Goal: Task Accomplishment & Management: Manage account settings

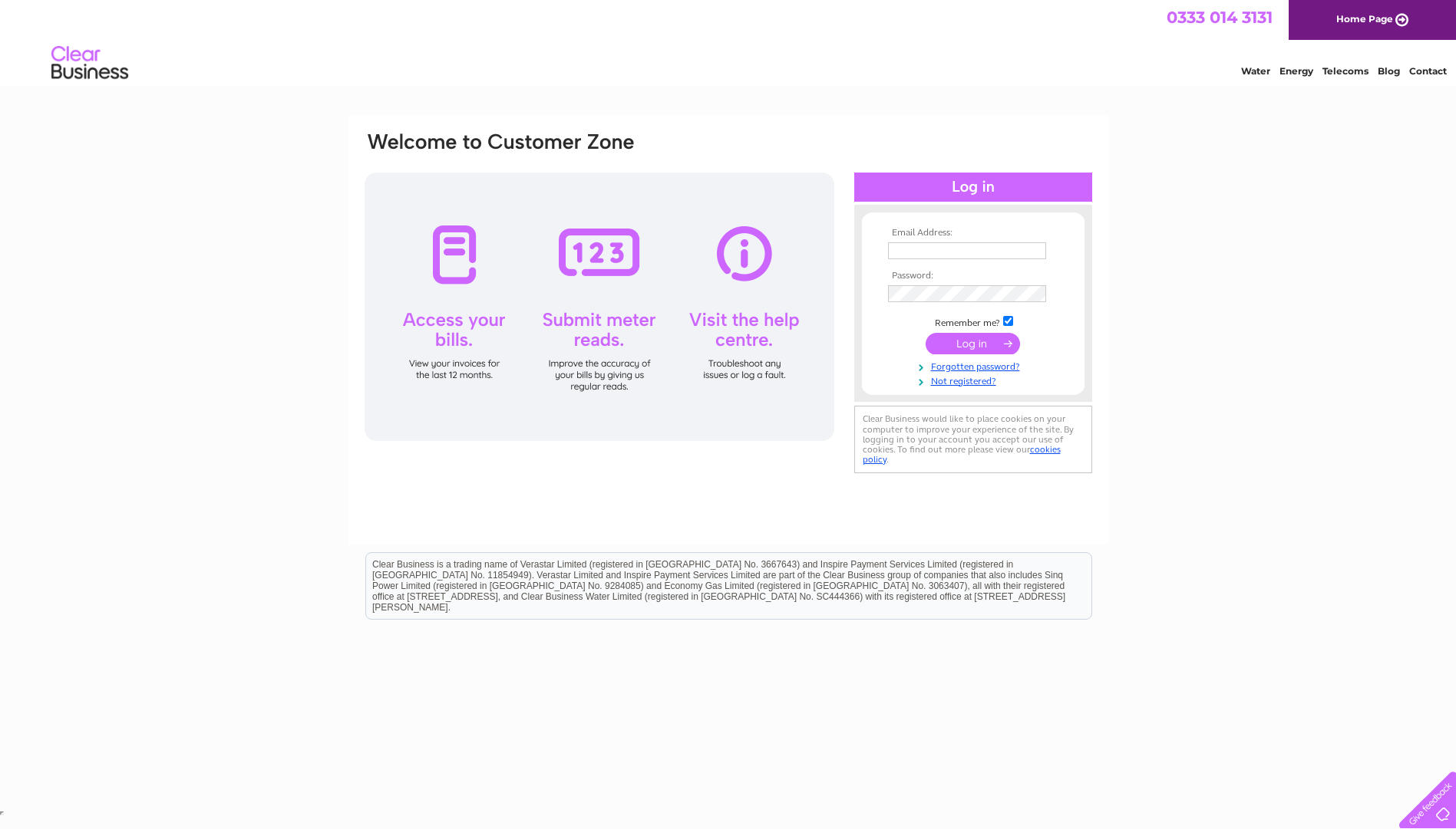
type input "[EMAIL_ADDRESS][DOMAIN_NAME]"
click at [941, 339] on input "submit" at bounding box center [973, 344] width 94 height 22
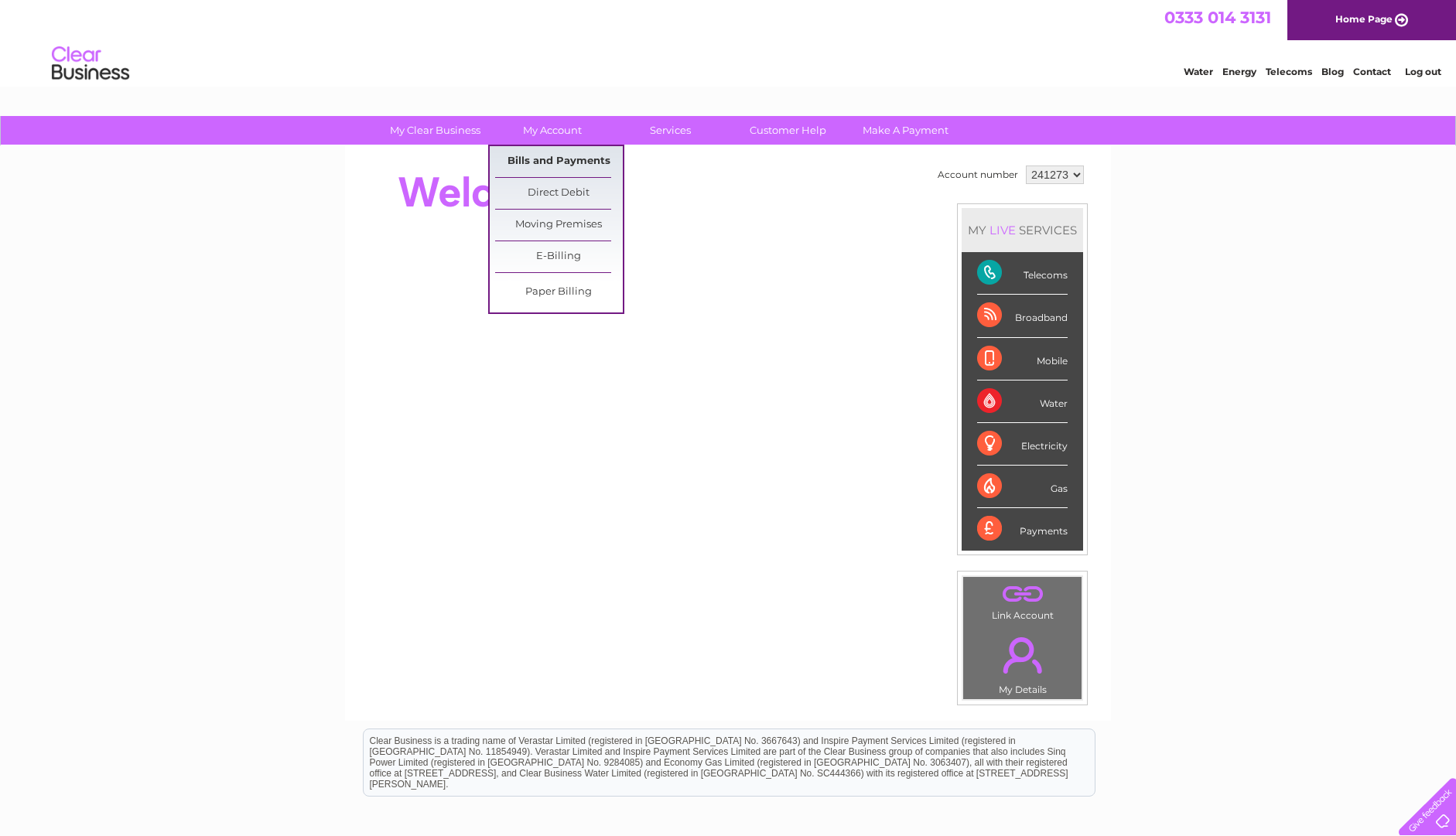
click at [551, 158] on link "Bills and Payments" at bounding box center [559, 162] width 128 height 31
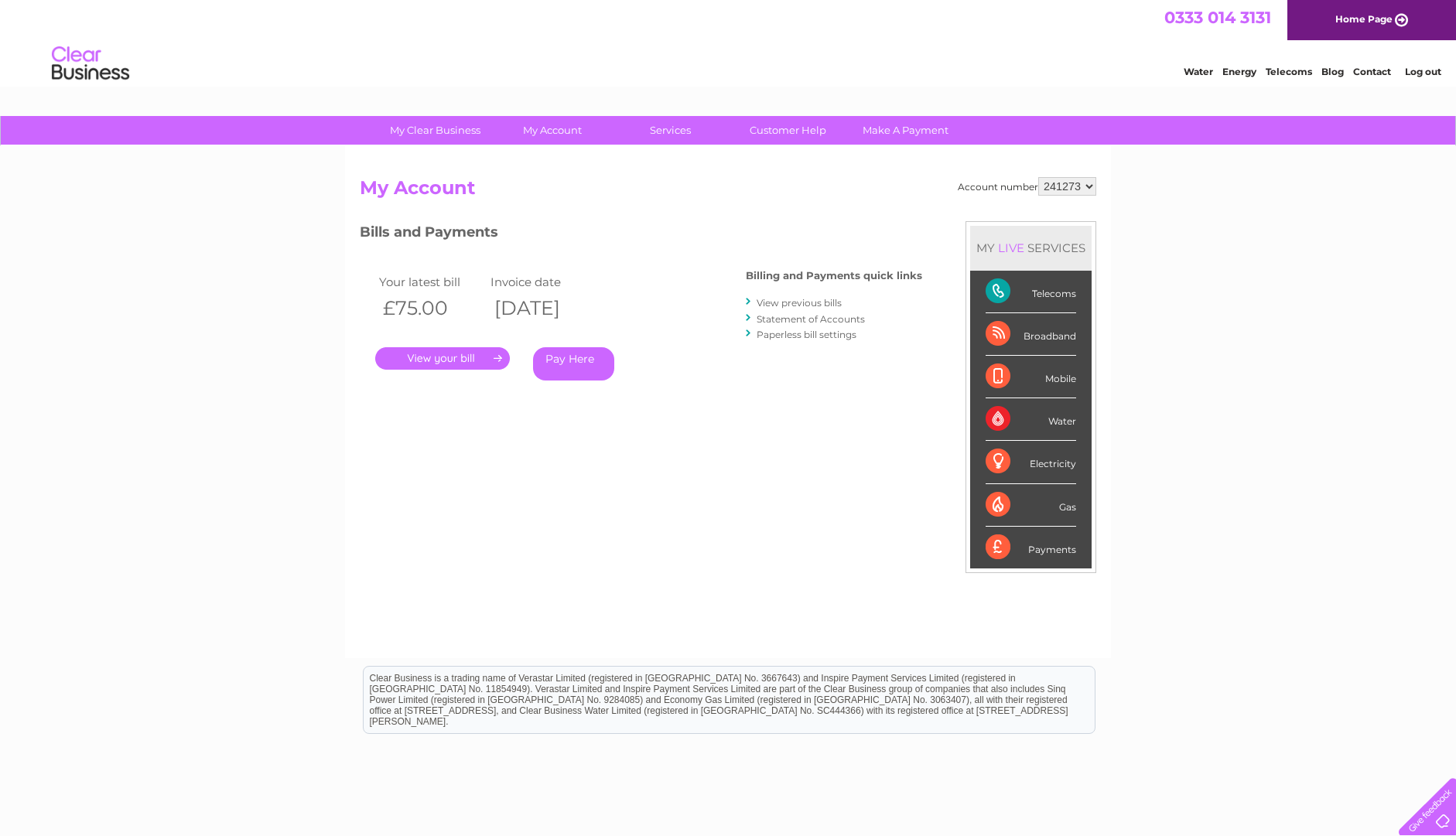
click at [500, 355] on link "." at bounding box center [443, 358] width 134 height 23
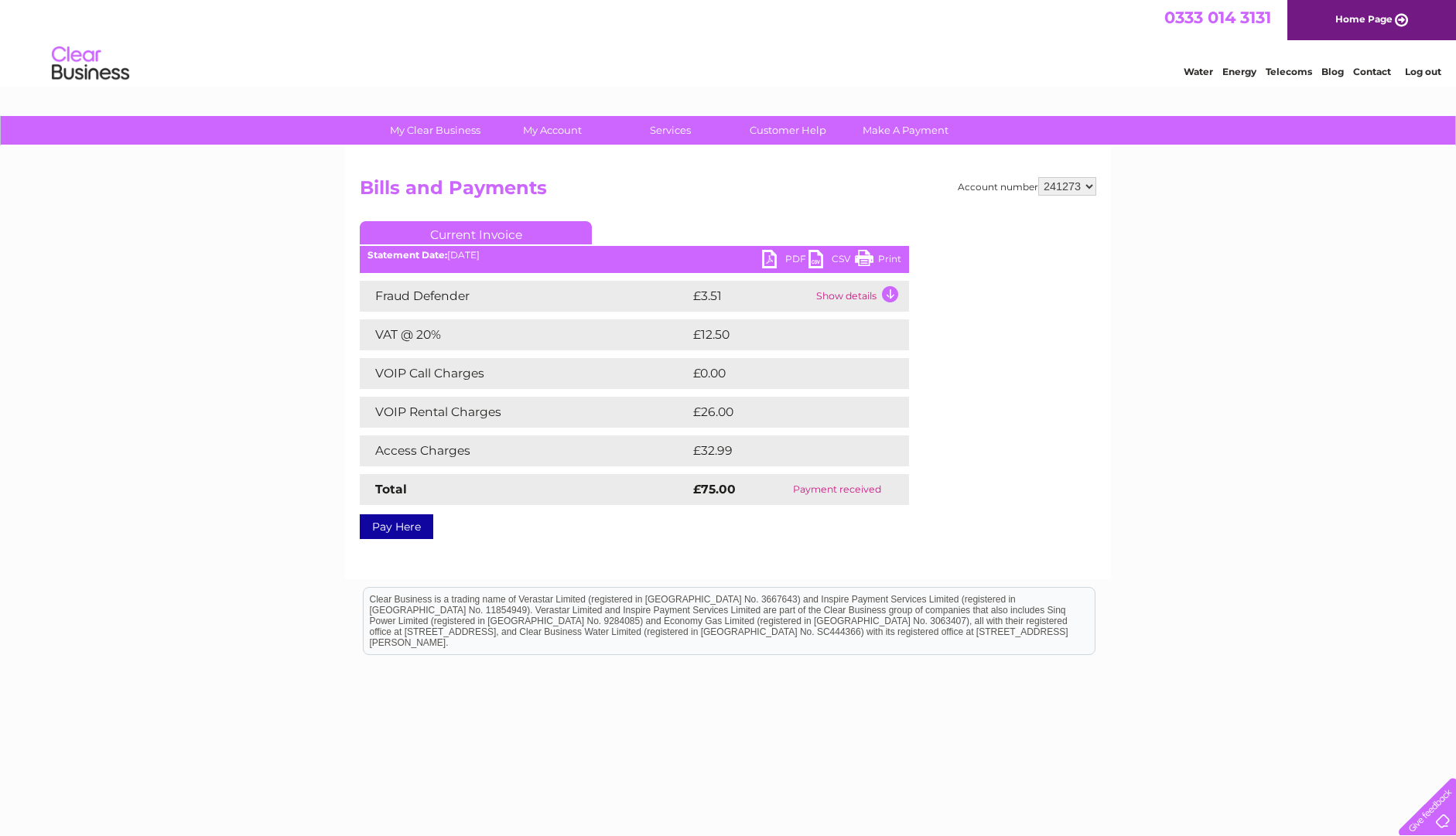
click at [776, 261] on link "PDF" at bounding box center [785, 261] width 46 height 23
